Goal: Task Accomplishment & Management: Contribute content

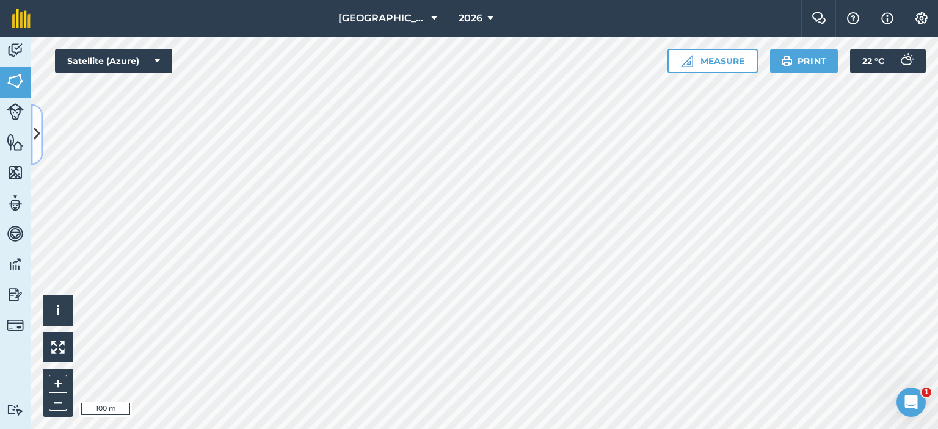
click at [32, 120] on button at bounding box center [37, 134] width 12 height 61
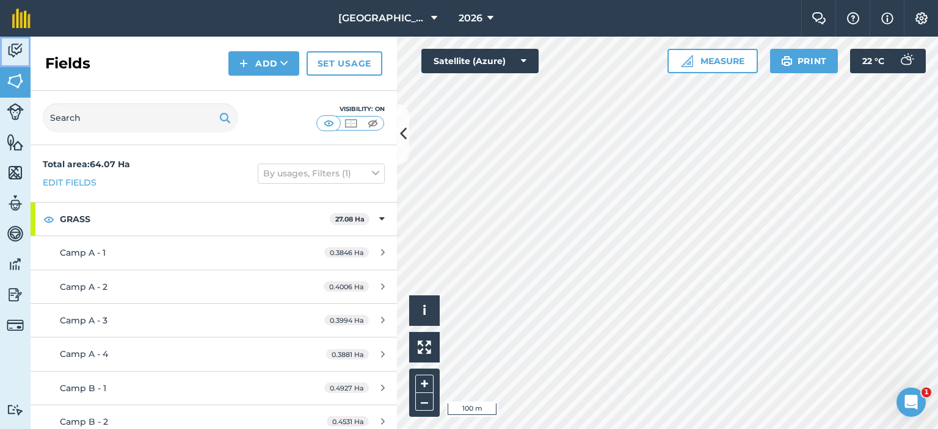
click at [2, 56] on link "Activity" at bounding box center [15, 52] width 31 height 31
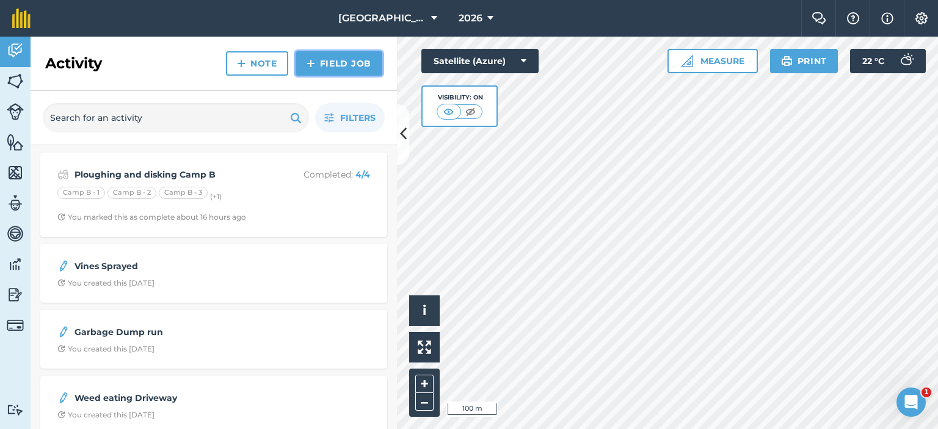
click at [308, 63] on img at bounding box center [310, 63] width 9 height 15
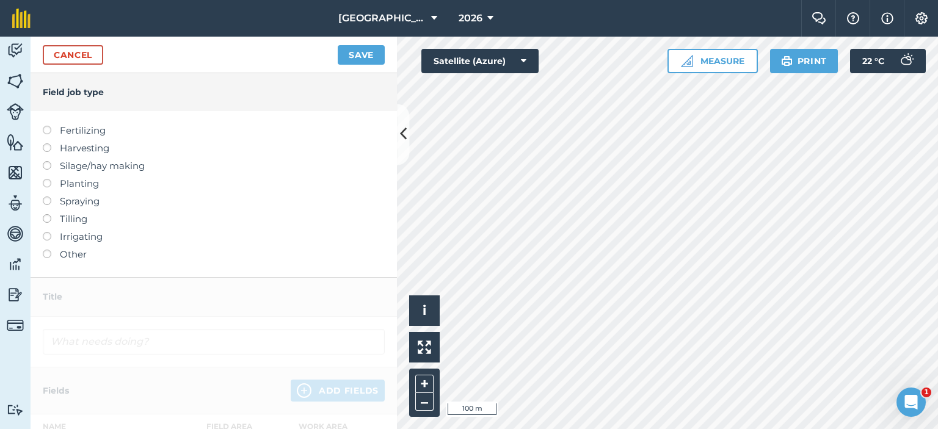
click at [46, 232] on label at bounding box center [51, 232] width 17 height 0
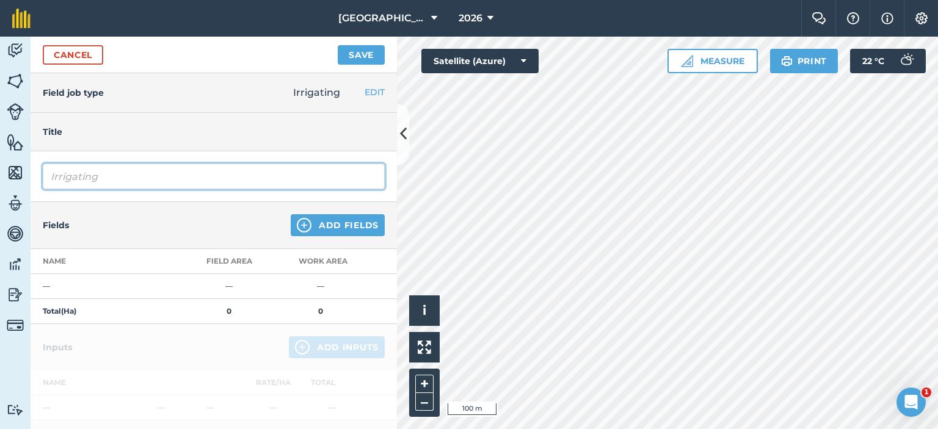
click at [195, 176] on input "Irrigating" at bounding box center [214, 177] width 342 height 26
click at [317, 184] on input "Irrigating Spielpunt 12Hrs (Vines/Fruit Trees/" at bounding box center [214, 177] width 342 height 26
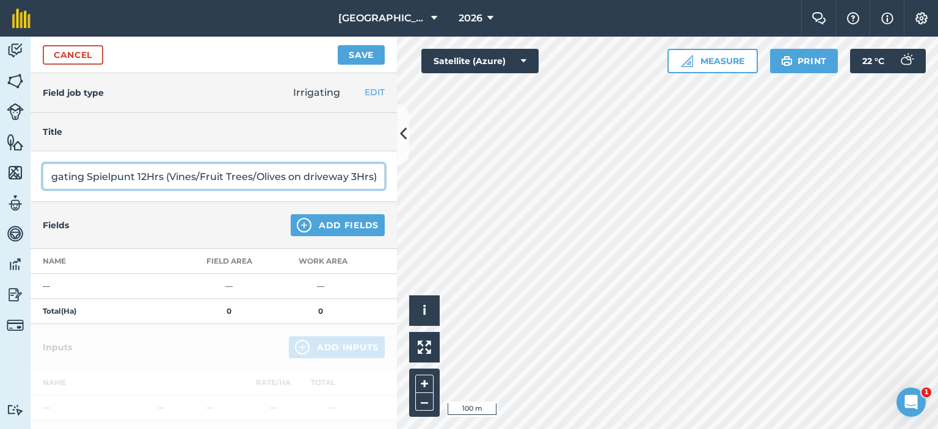
scroll to position [0, 21]
type input "Irrigating Spielpunt 12Hrs (Vines/Fruit Trees/Olives on driveway 3Hrs)"
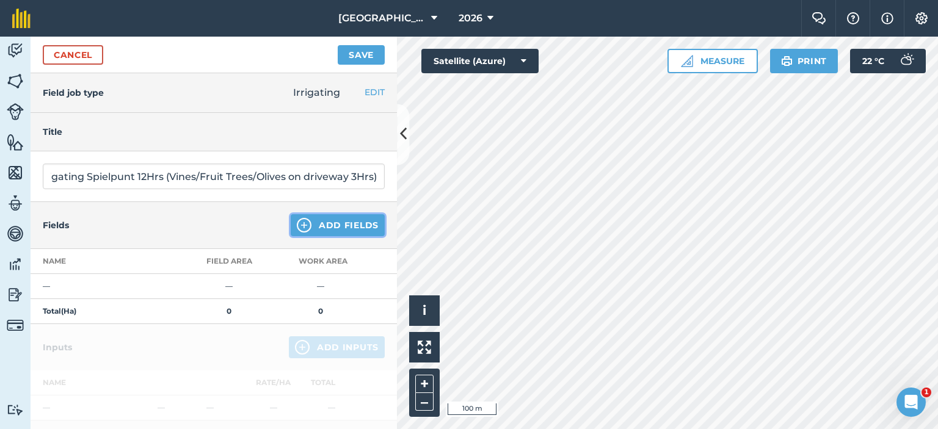
scroll to position [0, 0]
click at [354, 223] on button "Add Fields" at bounding box center [338, 225] width 94 height 22
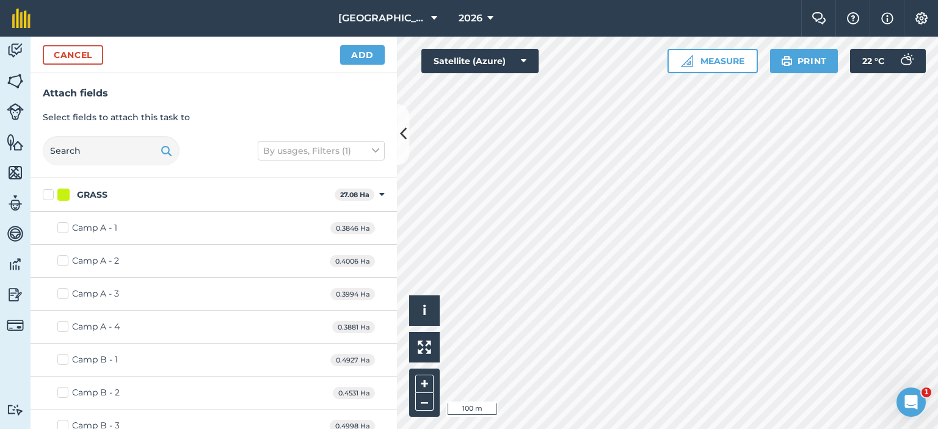
checkbox input "true"
click at [352, 48] on button "Add" at bounding box center [362, 55] width 45 height 20
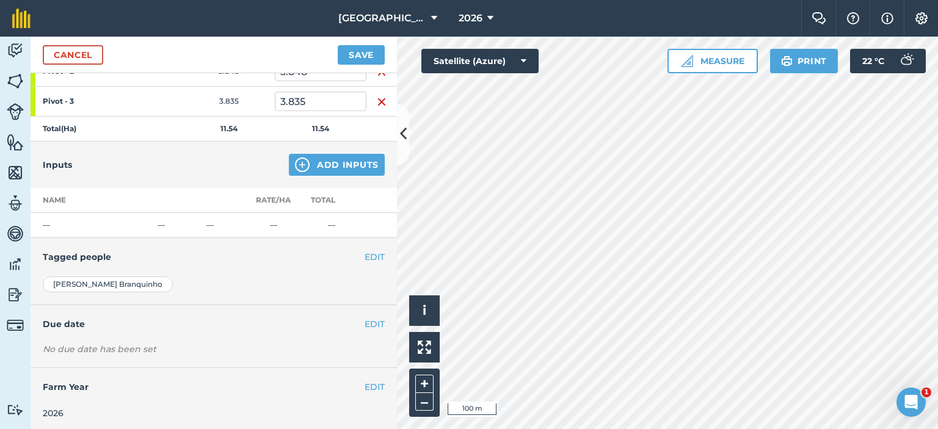
scroll to position [248, 0]
click at [335, 162] on button "Add Inputs" at bounding box center [337, 164] width 96 height 22
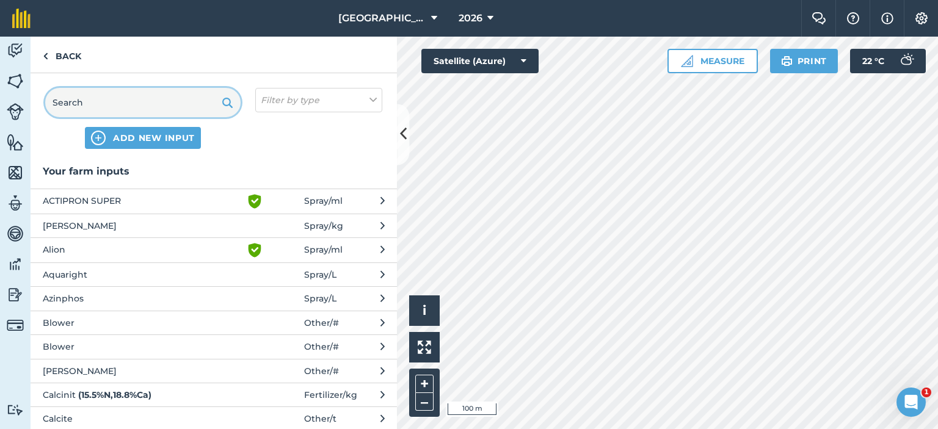
click at [129, 105] on input "text" at bounding box center [142, 102] width 195 height 29
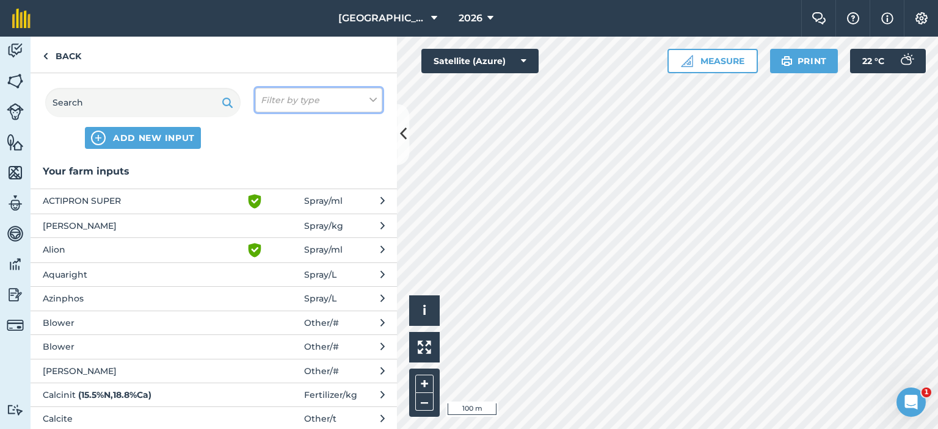
click at [372, 101] on icon at bounding box center [372, 99] width 7 height 13
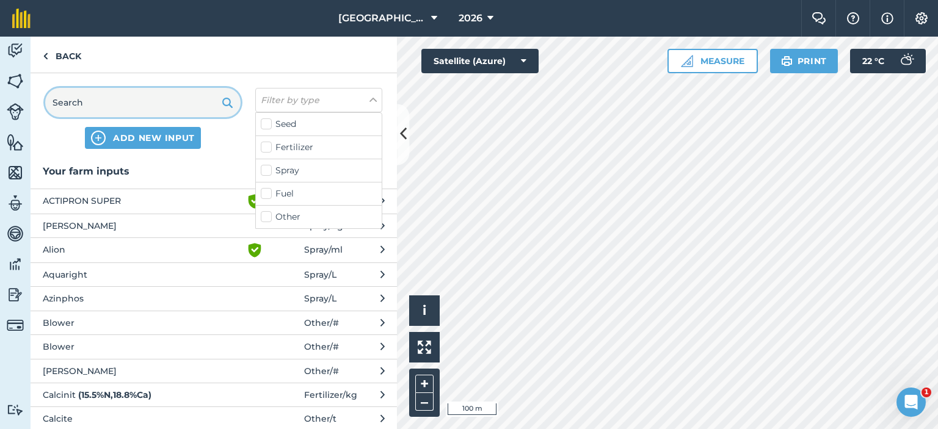
click at [123, 105] on input "text" at bounding box center [142, 102] width 195 height 29
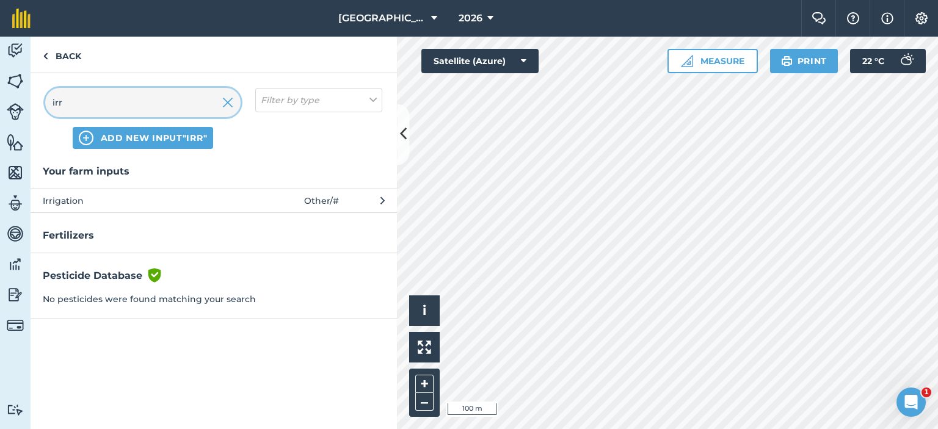
type input "irr"
click at [284, 201] on span at bounding box center [275, 200] width 57 height 13
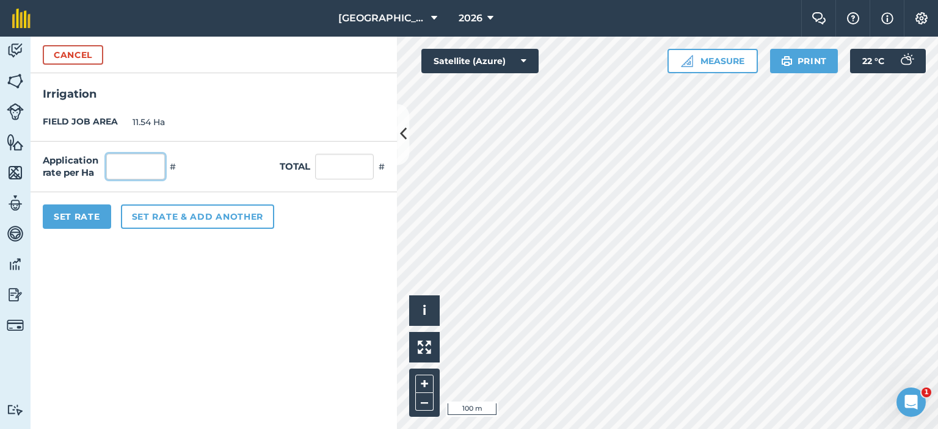
click at [123, 161] on input "text" at bounding box center [135, 167] width 59 height 26
type input "12"
type input "138.48"
click at [361, 267] on form "Cancel Irrigation FIELD JOB AREA 11.54 Ha Application rate per Ha 12 # Total 13…" at bounding box center [214, 233] width 366 height 392
click at [145, 168] on input "12" at bounding box center [135, 167] width 59 height 26
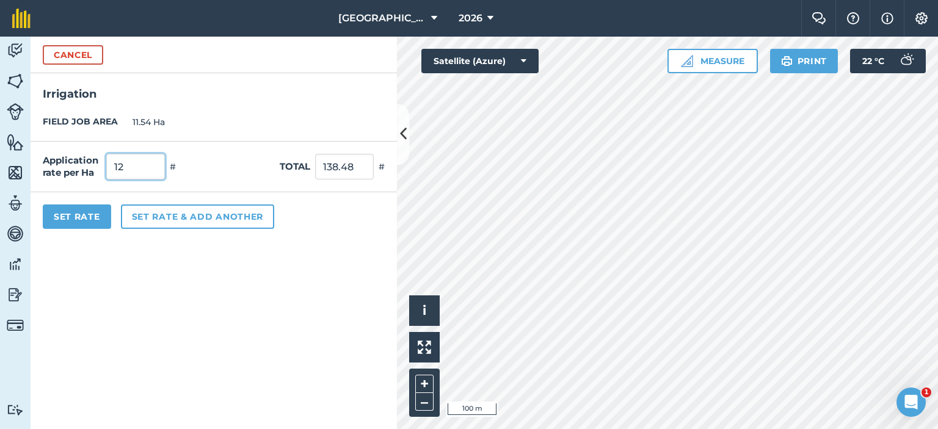
type input "1"
type input "12"
click at [197, 324] on form "Cancel Irrigation FIELD JOB AREA 11.54 Ha Application rate per Ha 12 # Total 13…" at bounding box center [214, 233] width 366 height 392
click at [59, 217] on button "Set Rate" at bounding box center [77, 216] width 68 height 24
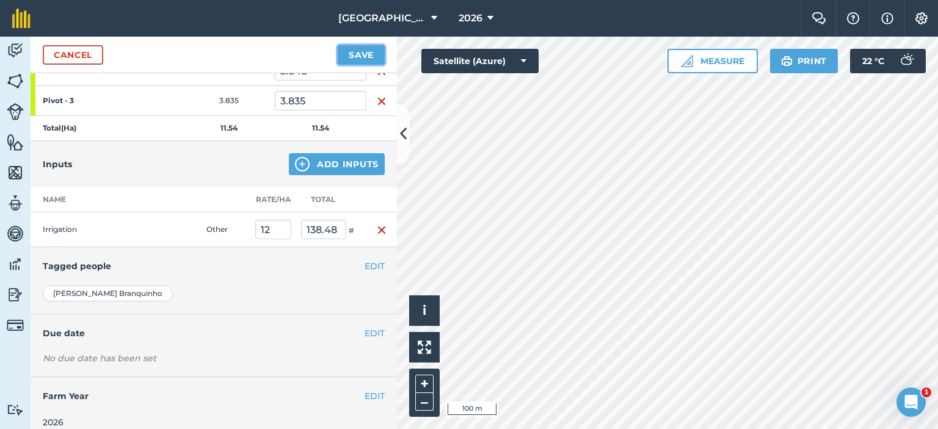
click at [349, 54] on button "Save" at bounding box center [361, 55] width 47 height 20
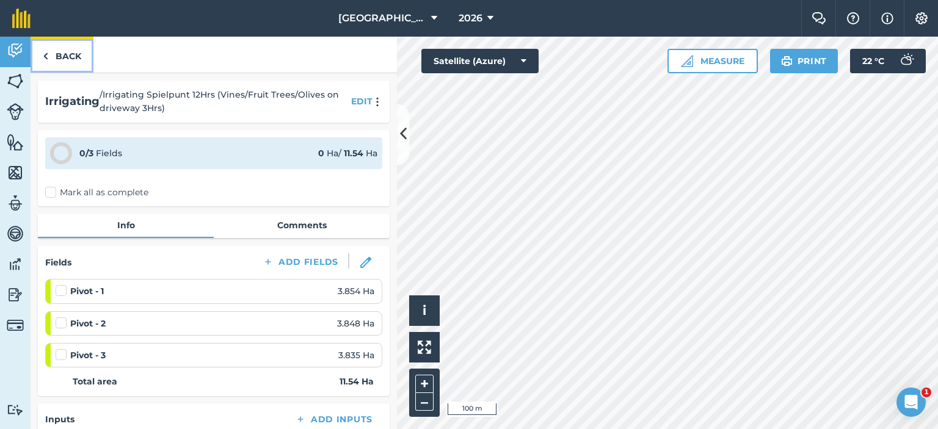
click at [73, 57] on link "Back" at bounding box center [62, 55] width 63 height 36
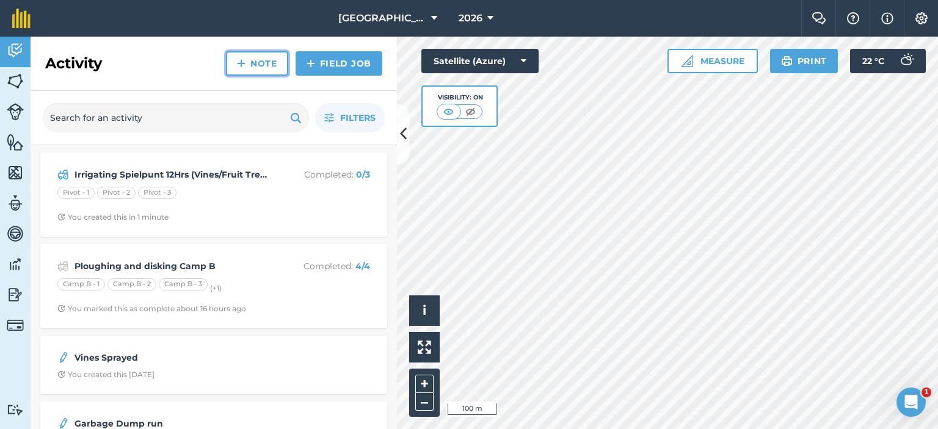
click at [257, 63] on link "Note" at bounding box center [257, 63] width 62 height 24
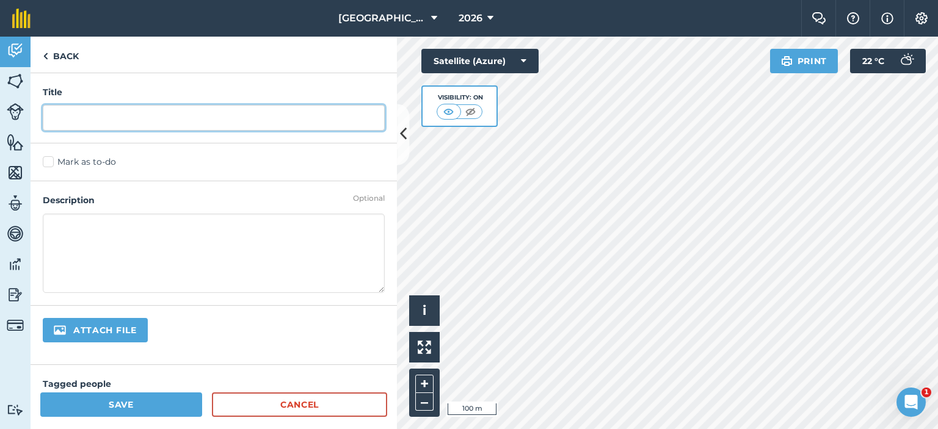
click at [234, 112] on input "text" at bounding box center [214, 118] width 342 height 26
type input "Spraying Roses with Rose care"
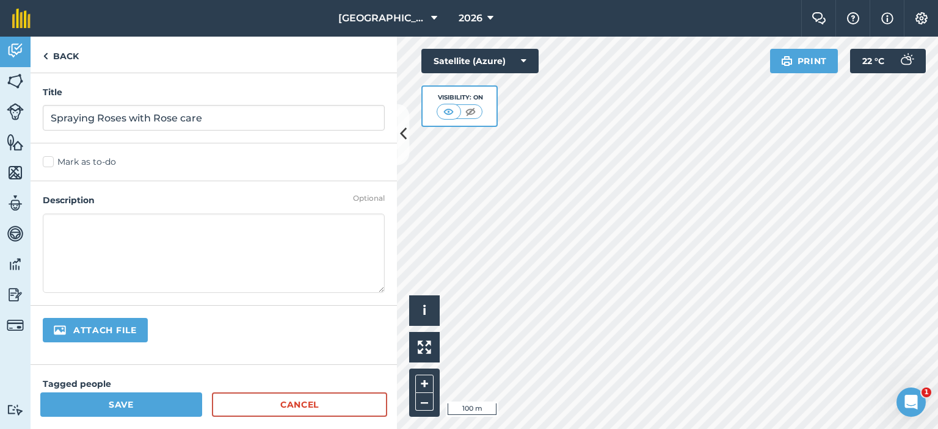
click at [255, 247] on textarea at bounding box center [214, 253] width 342 height 79
type textarea "Have started to notice a few bugs and insects on the roses so will spray with R…"
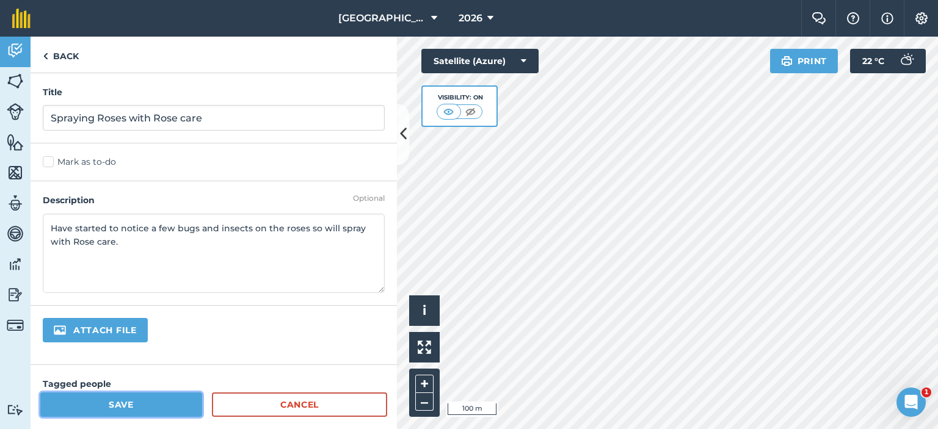
click at [178, 397] on button "Save" at bounding box center [121, 404] width 162 height 24
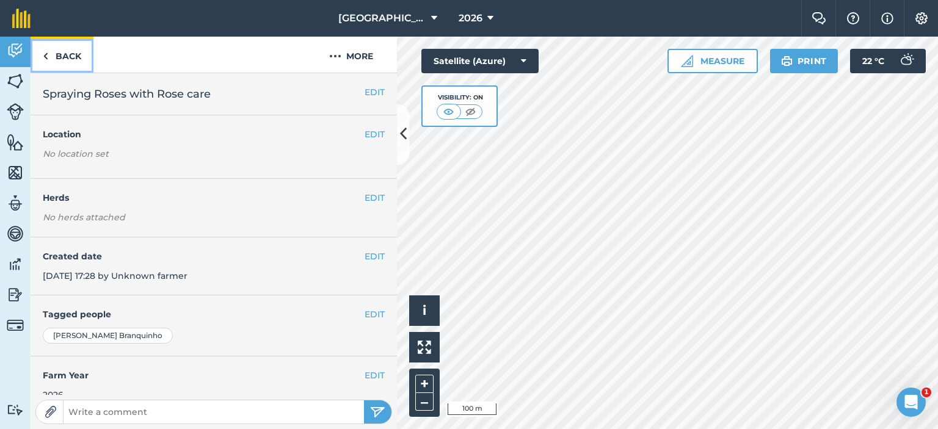
click at [68, 48] on link "Back" at bounding box center [62, 55] width 63 height 36
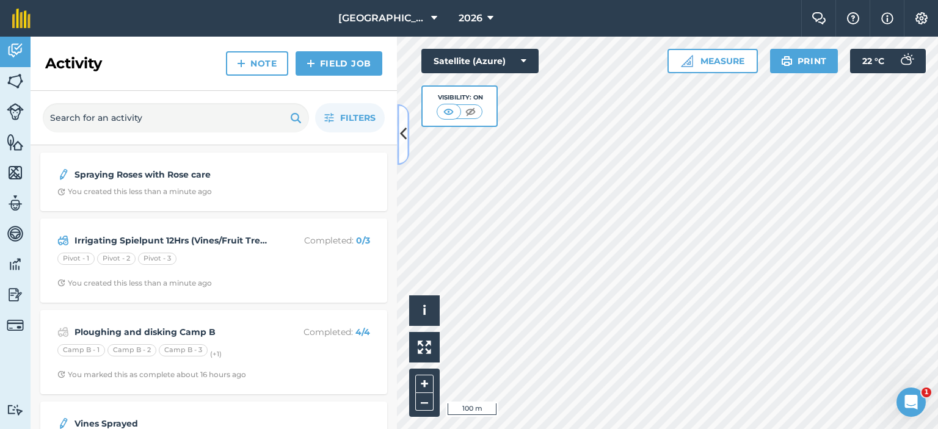
click at [403, 135] on icon at bounding box center [403, 134] width 7 height 21
